Goal: Task Accomplishment & Management: Manage account settings

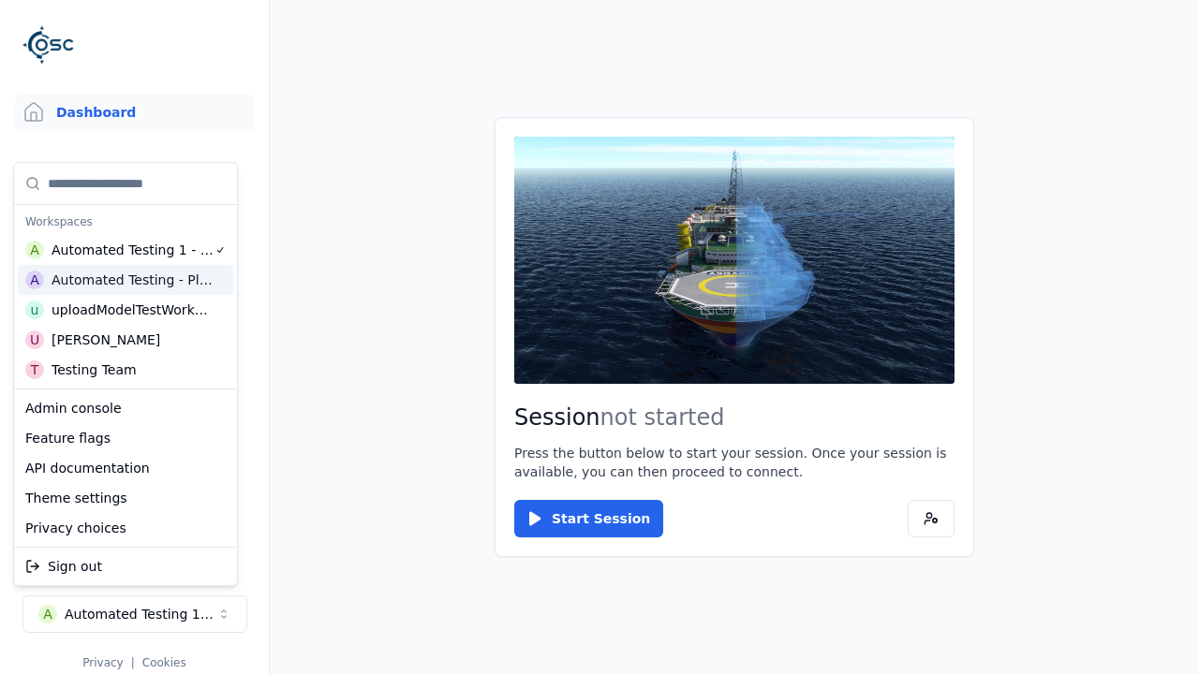
click at [599, 337] on html "Support Dashboard Assets 3D Models Scenes Datasets Recordings Support Documenta…" at bounding box center [599, 337] width 1199 height 674
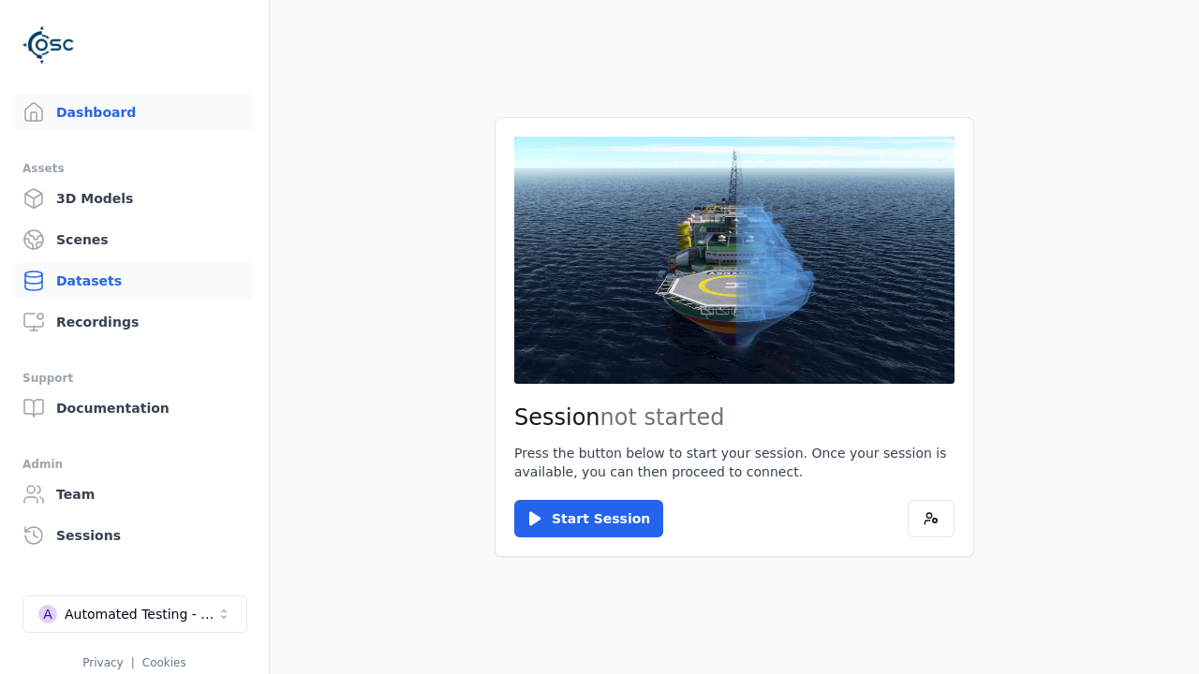
click at [134, 281] on link "Datasets" at bounding box center [134, 280] width 239 height 37
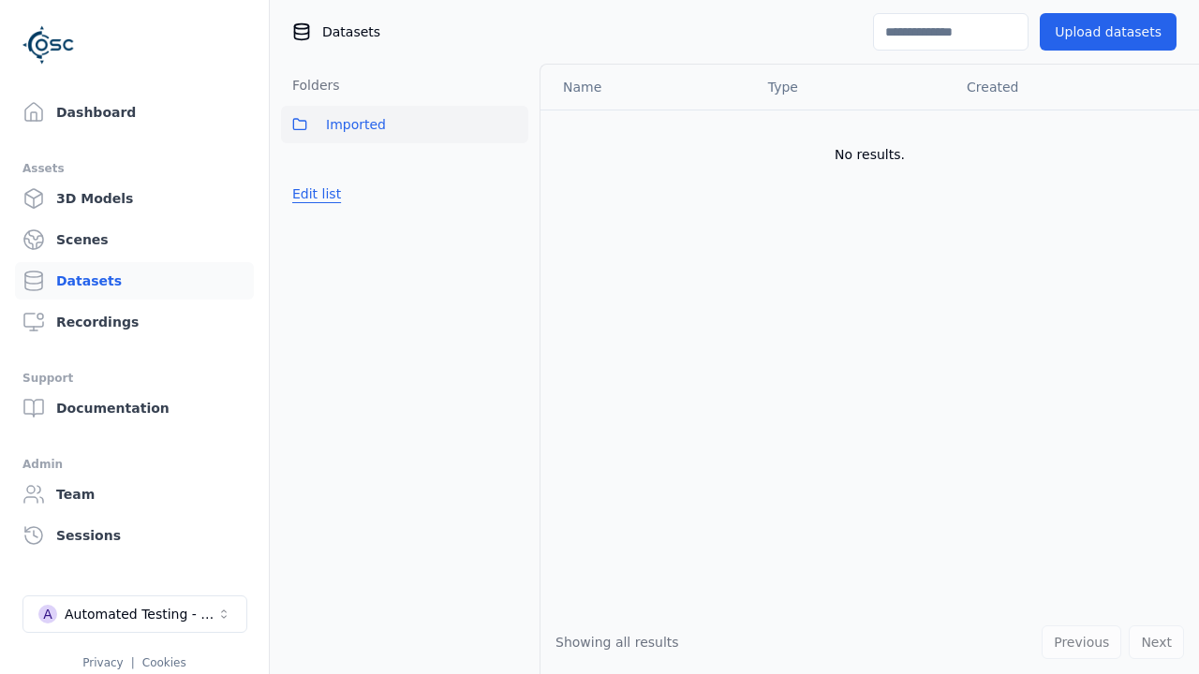
click at [313, 194] on button "Edit list" at bounding box center [316, 194] width 71 height 34
click at [330, 194] on link "Create folder" at bounding box center [335, 194] width 86 height 19
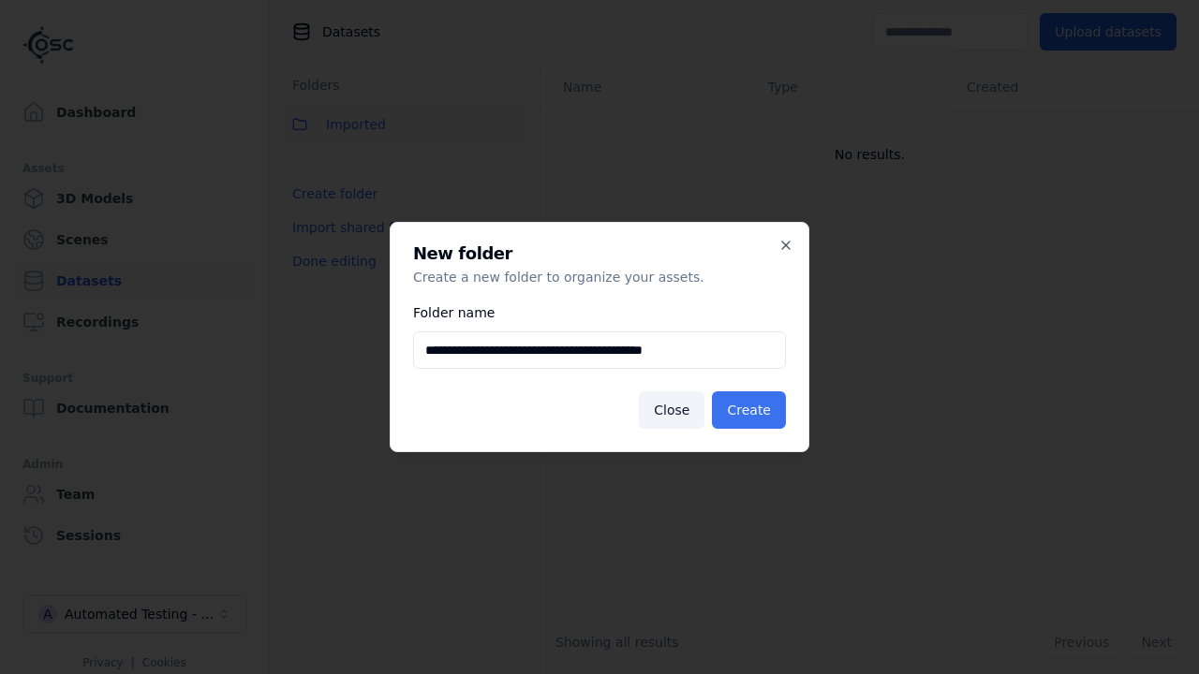
click at [751, 410] on button "Create" at bounding box center [749, 410] width 74 height 37
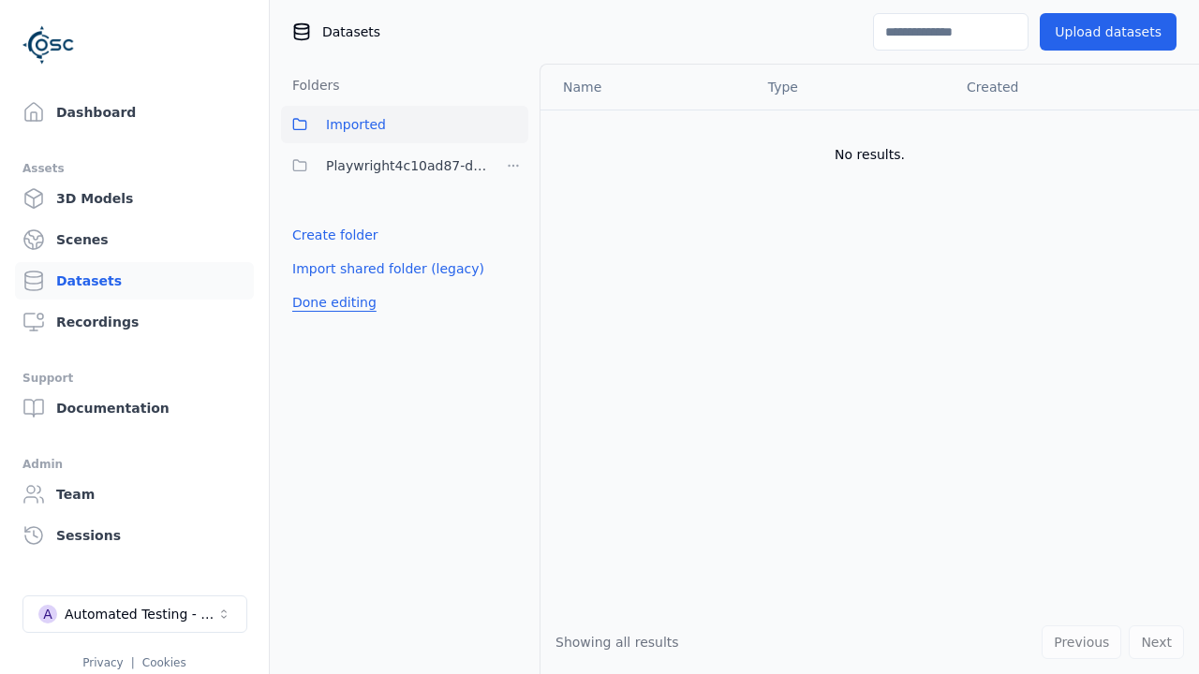
click at [329, 303] on button "Done editing" at bounding box center [334, 303] width 107 height 34
click at [313, 235] on button "Edit list" at bounding box center [316, 235] width 71 height 34
click at [513, 166] on html "Support Dashboard Assets 3D Models Scenes Datasets Recordings Support Documenta…" at bounding box center [599, 337] width 1199 height 674
click at [512, 234] on div "Share" at bounding box center [519, 234] width 126 height 30
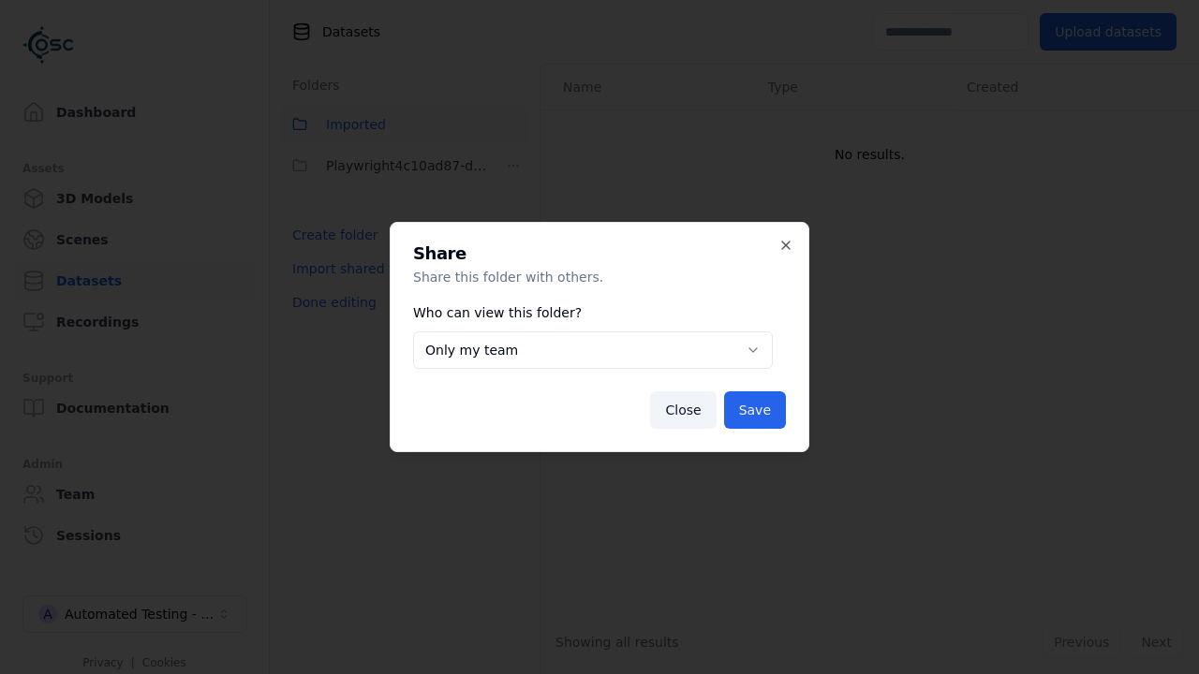
click at [593, 350] on button "Only my team" at bounding box center [593, 350] width 360 height 37
click at [756, 410] on button "Save" at bounding box center [755, 410] width 62 height 37
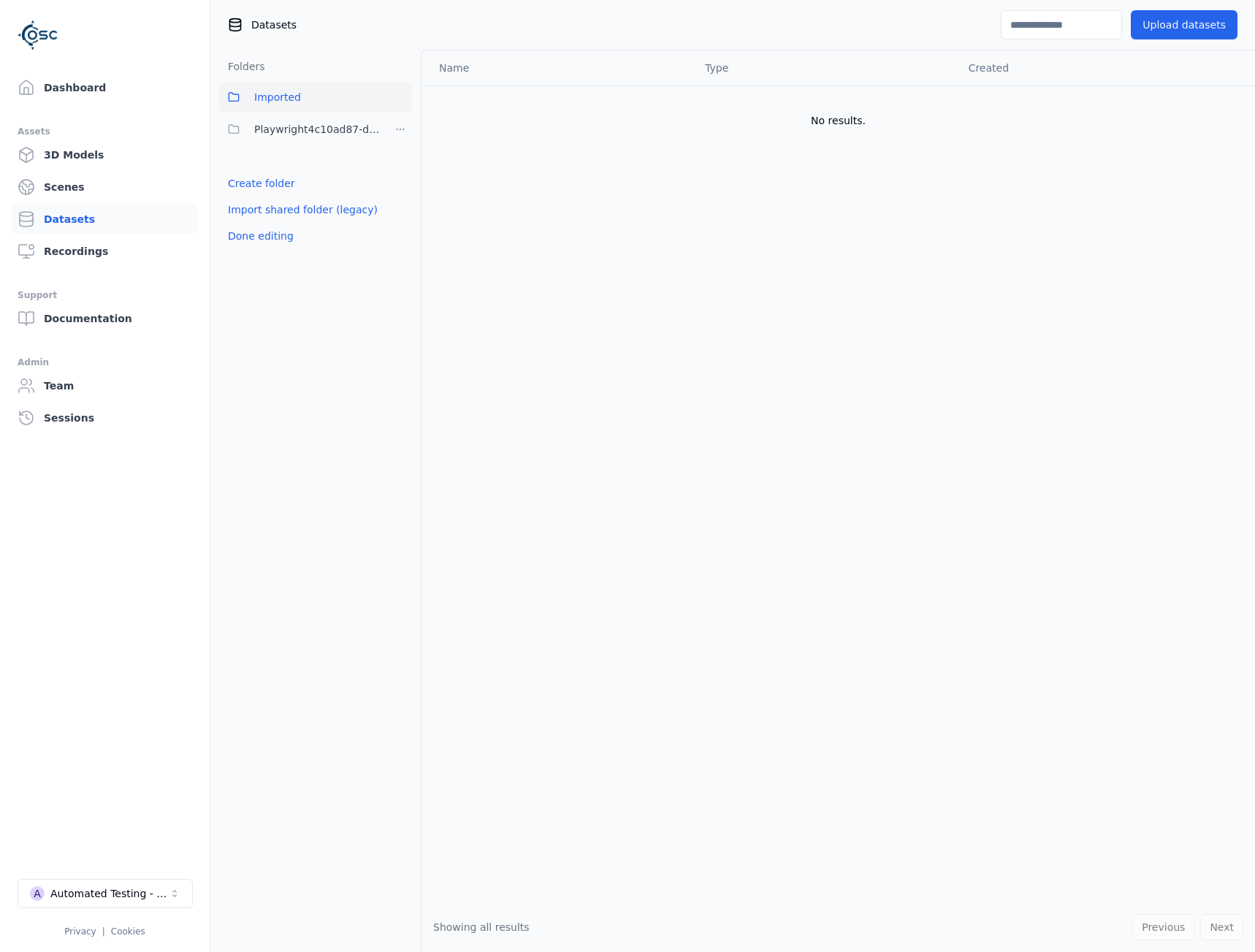
click at [257, 236] on button "Done editing" at bounding box center [261, 236] width 83 height 27
click at [105, 525] on div "Automated Testing - Playwright" at bounding box center [110, 893] width 119 height 15
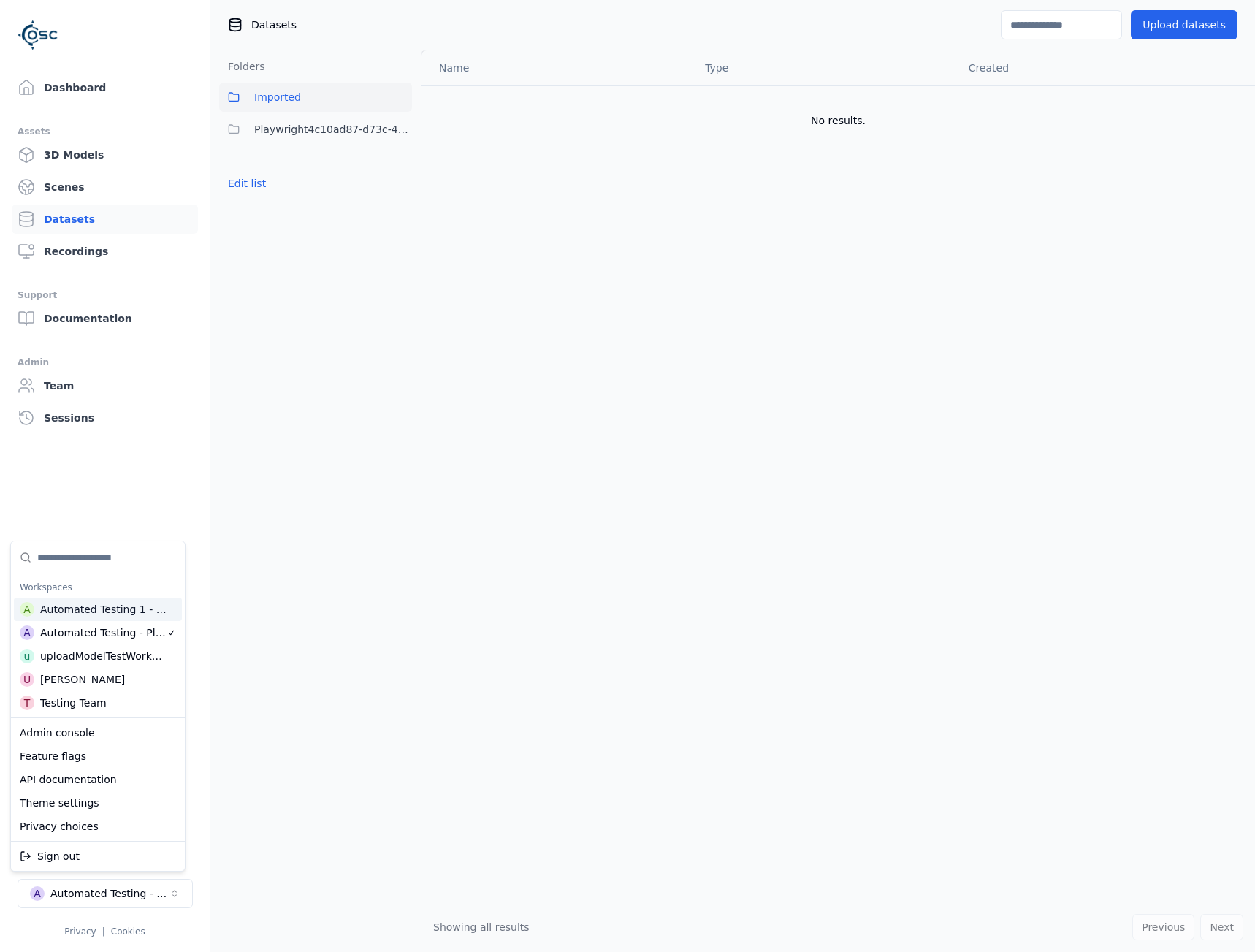
click at [98, 525] on div "Automated Testing 1 - Playwright" at bounding box center [104, 609] width 127 height 15
click at [628, 476] on html "Support Dashboard Assets 3D Models Scenes Datasets Recordings Support Documenta…" at bounding box center [627, 476] width 1255 height 952
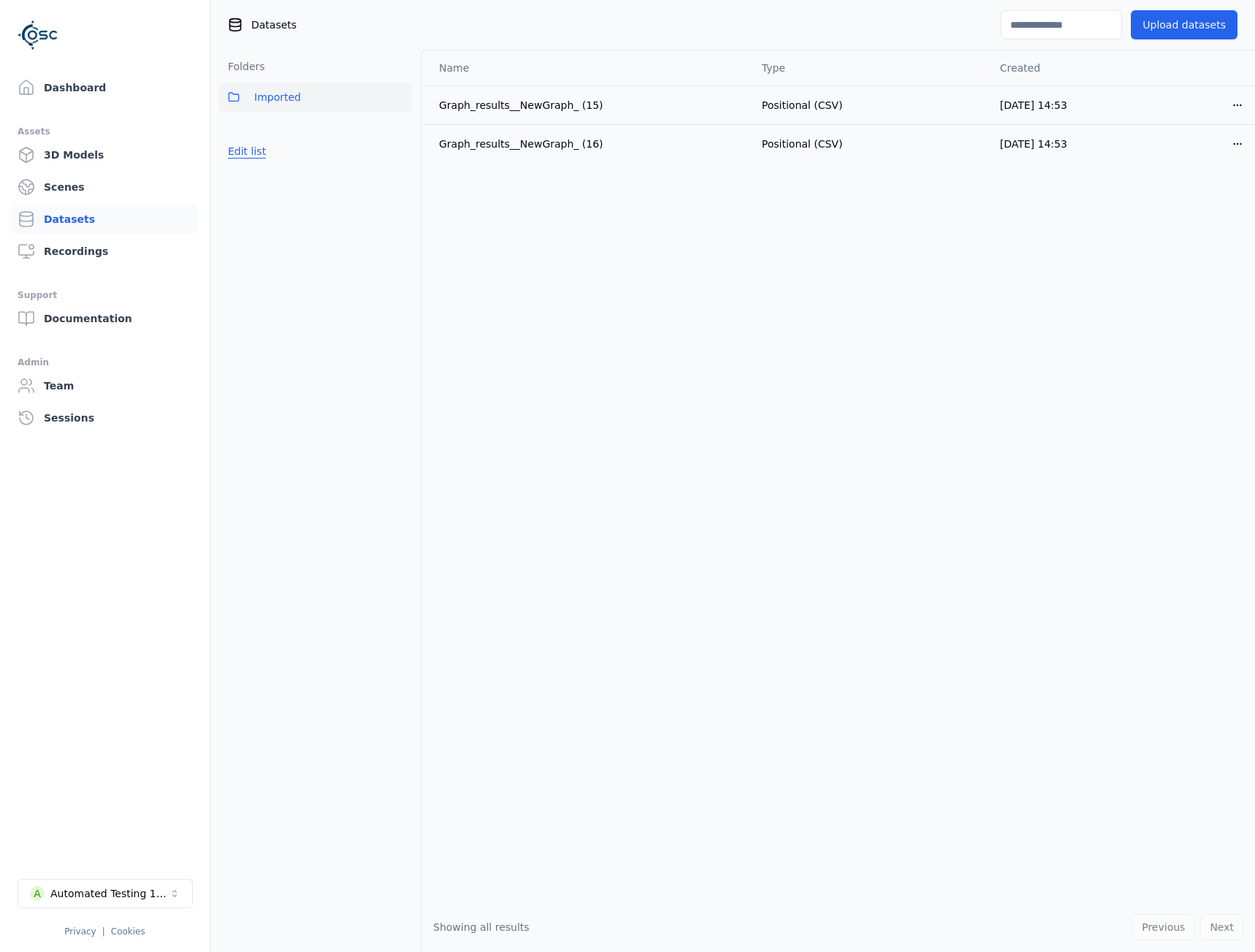
click at [244, 151] on button "Edit list" at bounding box center [246, 151] width 55 height 27
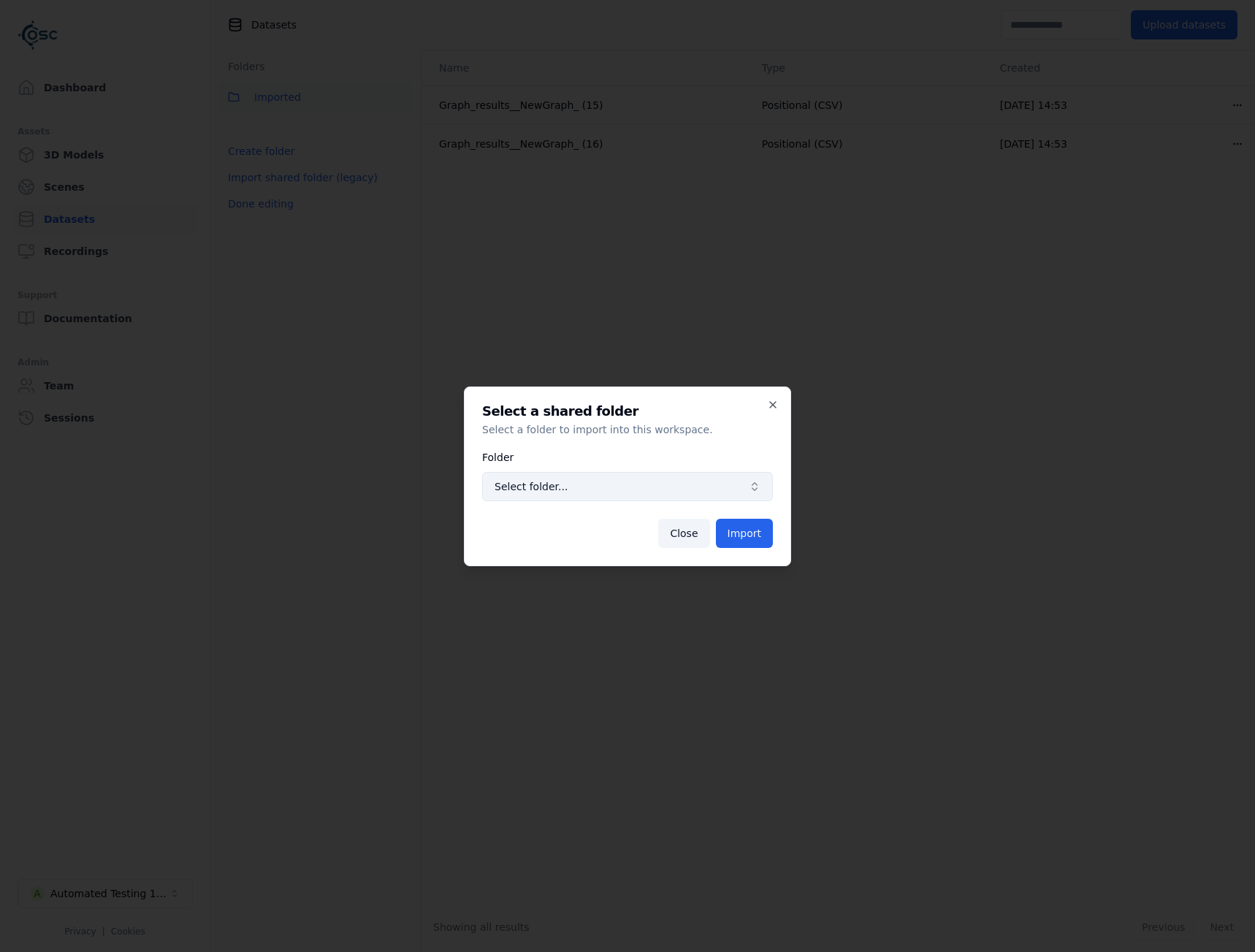
click at [628, 486] on span "Select folder..." at bounding box center [619, 486] width 248 height 15
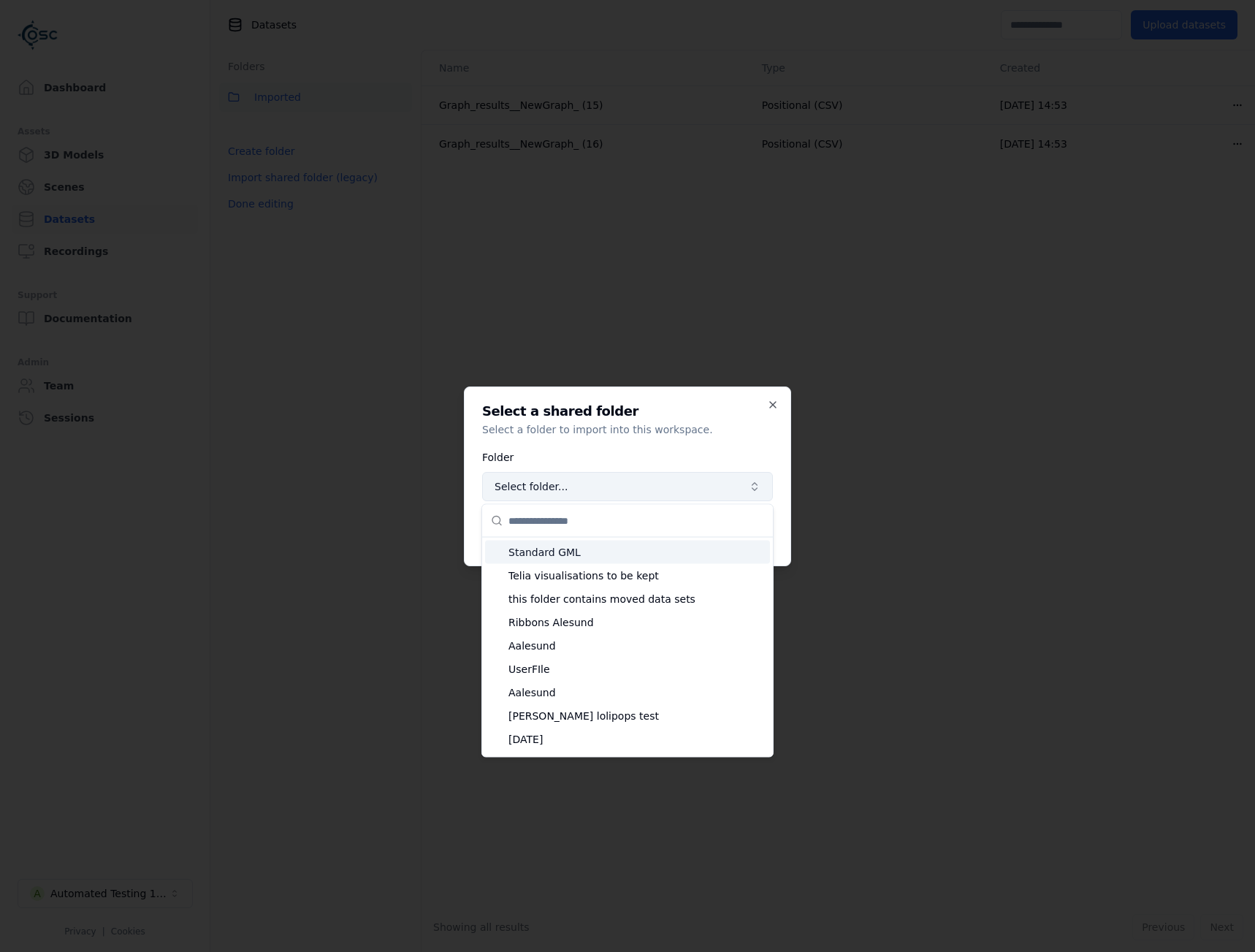
type input "**********"
